Goal: Task Accomplishment & Management: Use online tool/utility

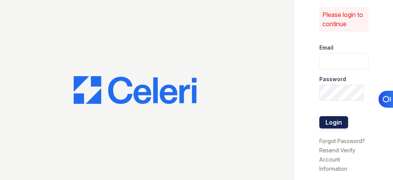
type input "tbrown@lantowerliving.com"
click at [332, 116] on button "Login" at bounding box center [333, 122] width 29 height 12
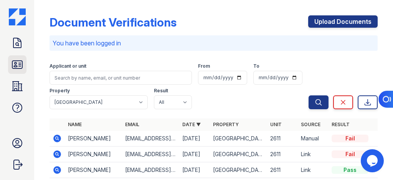
click at [19, 67] on icon at bounding box center [17, 64] width 12 height 12
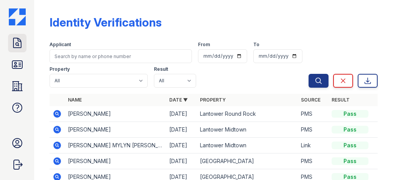
click at [17, 46] on icon at bounding box center [17, 43] width 12 height 12
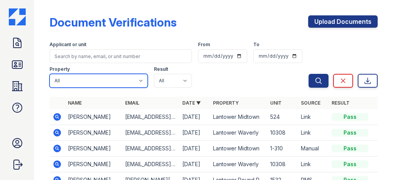
click at [132, 83] on select "All Lantower [PERSON_NAME] [GEOGRAPHIC_DATA] [GEOGRAPHIC_DATA][PERSON_NAME] [GE…" at bounding box center [99, 81] width 98 height 14
select select "4620"
click at [50, 74] on select "All Lantower [PERSON_NAME] [GEOGRAPHIC_DATA] [GEOGRAPHIC_DATA][PERSON_NAME] [GE…" at bounding box center [99, 81] width 98 height 14
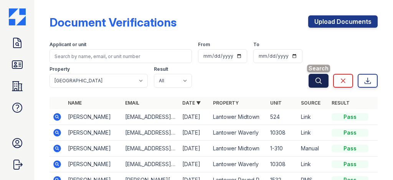
click at [315, 78] on icon "submit" at bounding box center [319, 81] width 8 height 8
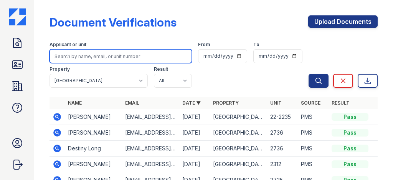
click at [113, 52] on input "search" at bounding box center [121, 56] width 142 height 14
type input "[PERSON_NAME]"
click at [309, 74] on button "Search" at bounding box center [319, 81] width 20 height 14
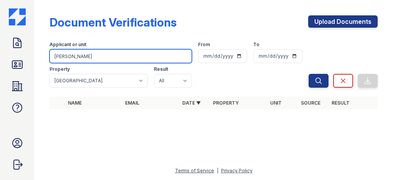
click at [145, 52] on input "[PERSON_NAME]" at bounding box center [121, 56] width 142 height 14
type input "Chase"
click at [309, 74] on button "Search" at bounding box center [319, 81] width 20 height 14
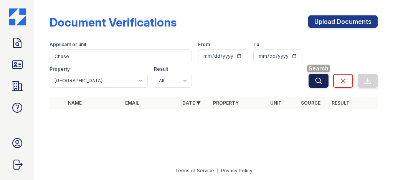
click at [317, 79] on icon "submit" at bounding box center [319, 81] width 8 height 8
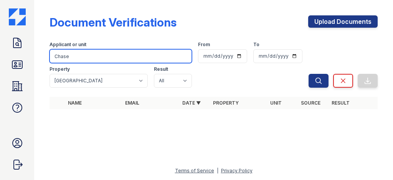
click at [185, 58] on input "Chase" at bounding box center [121, 56] width 142 height 14
